Goal: Task Accomplishment & Management: Use online tool/utility

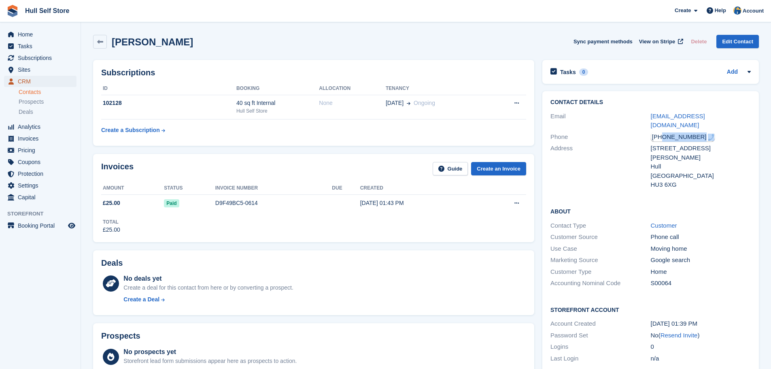
click at [46, 83] on span "CRM" at bounding box center [42, 81] width 49 height 11
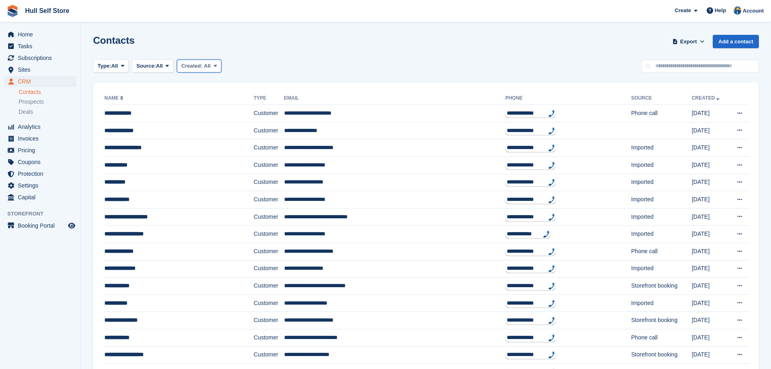
click at [197, 68] on span "Created:" at bounding box center [191, 66] width 21 height 6
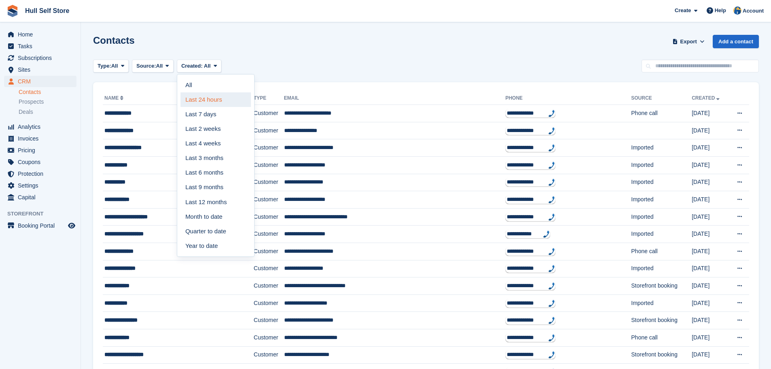
click at [195, 97] on link "Last 24 hours" at bounding box center [216, 99] width 70 height 15
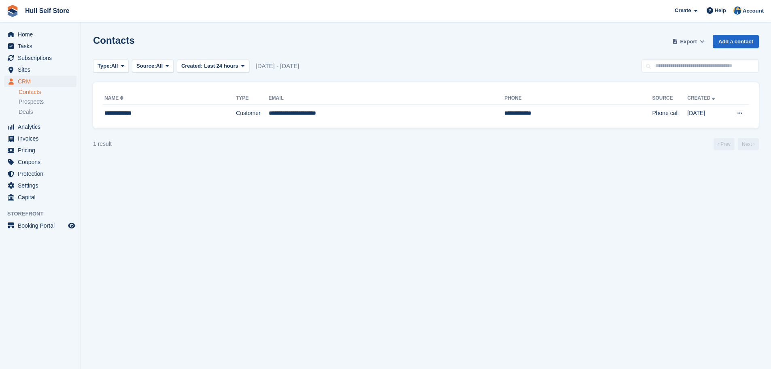
click at [686, 45] on span "Export" at bounding box center [689, 42] width 17 height 8
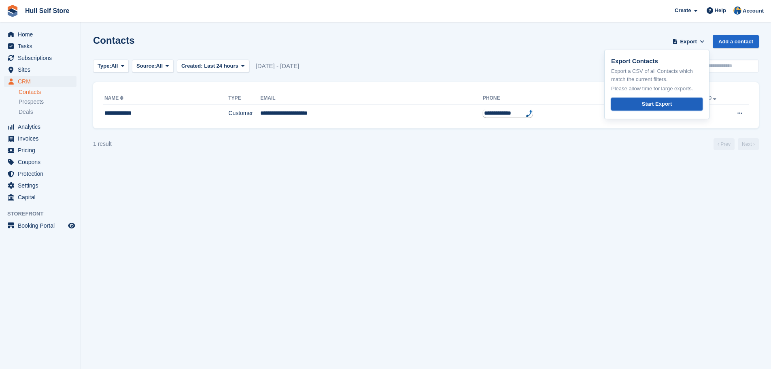
click at [641, 105] on link "Start Export" at bounding box center [656, 104] width 91 height 13
click at [36, 137] on span "Invoices" at bounding box center [42, 138] width 49 height 11
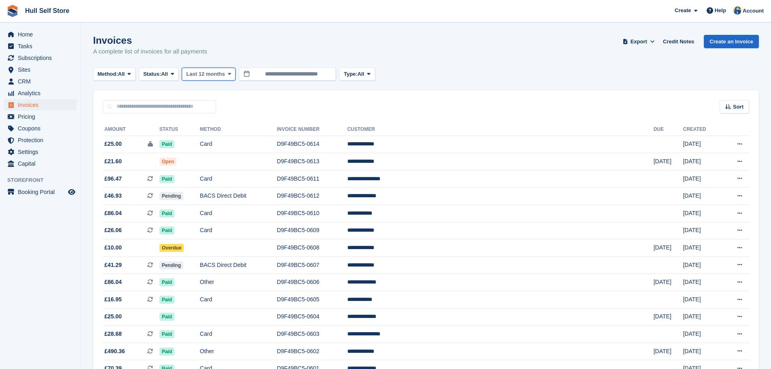
click at [199, 70] on span "Last 12 months" at bounding box center [205, 74] width 38 height 8
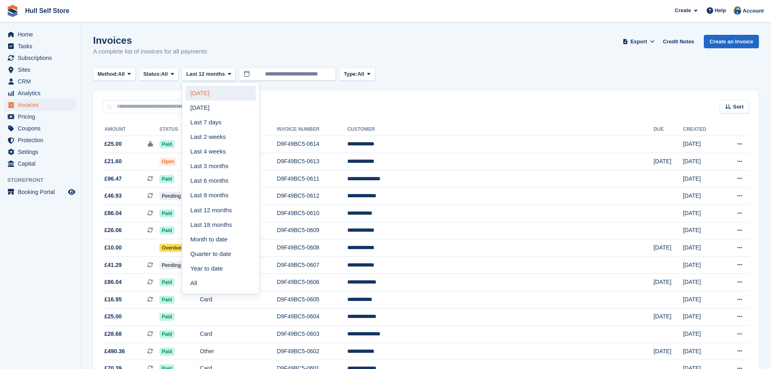
click at [208, 96] on link "[DATE]" at bounding box center [220, 93] width 70 height 15
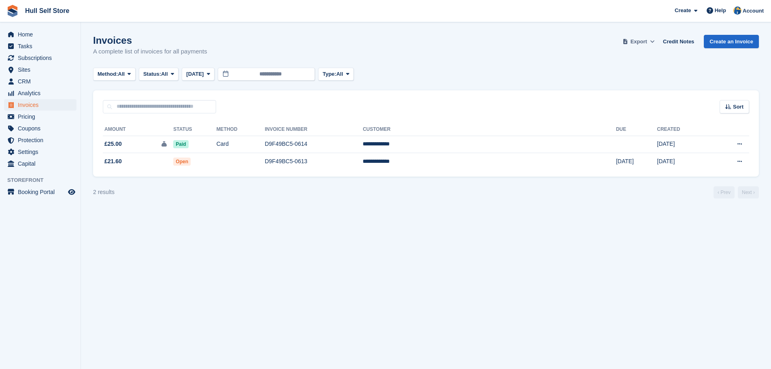
click at [642, 44] on span "Export" at bounding box center [639, 42] width 17 height 8
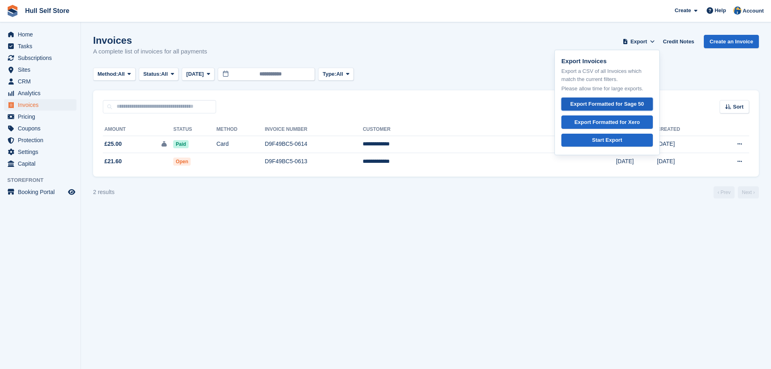
click at [611, 102] on div "Export Formatted for Sage 50" at bounding box center [607, 104] width 74 height 8
